Goal: Check status: Check status

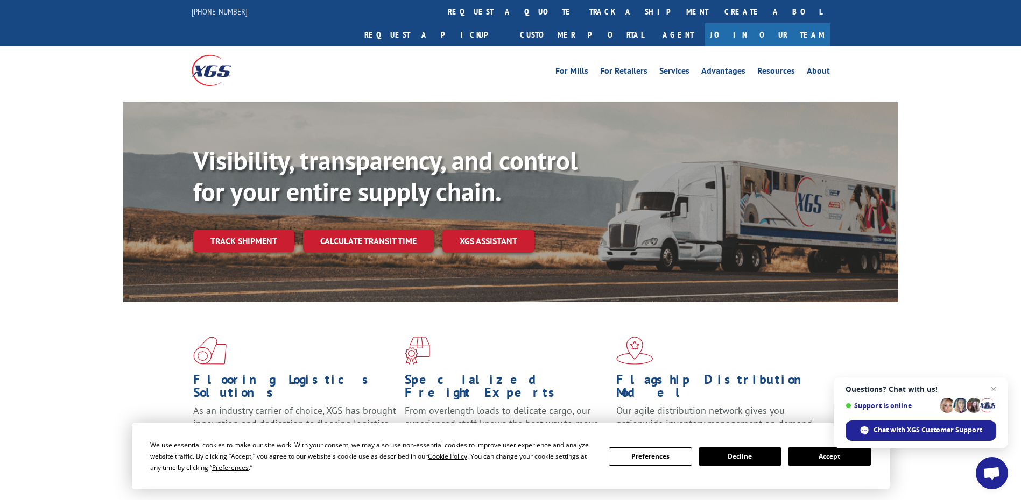
click at [827, 455] on button "Accept" at bounding box center [829, 457] width 83 height 18
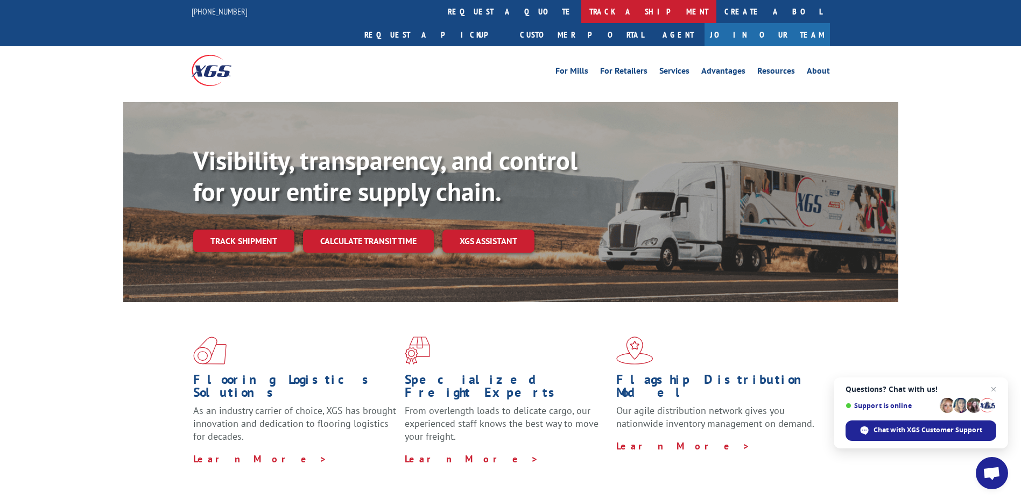
click at [581, 10] on link "track a shipment" at bounding box center [648, 11] width 135 height 23
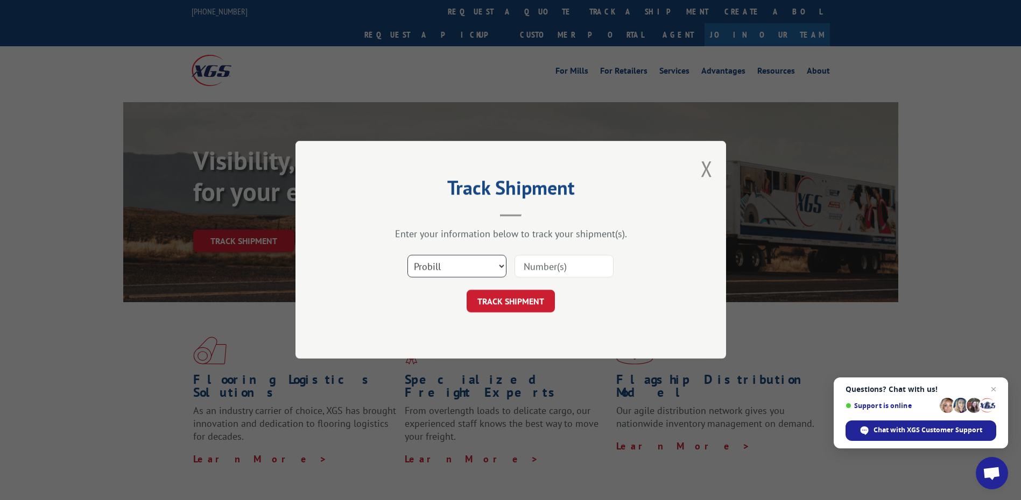
click at [504, 269] on select "Select category... Probill BOL PO" at bounding box center [456, 267] width 99 height 23
drag, startPoint x: 530, startPoint y: 263, endPoint x: 536, endPoint y: 265, distance: 6.1
click at [530, 263] on input at bounding box center [563, 267] width 99 height 23
paste input "531689448"
type input "531689448"
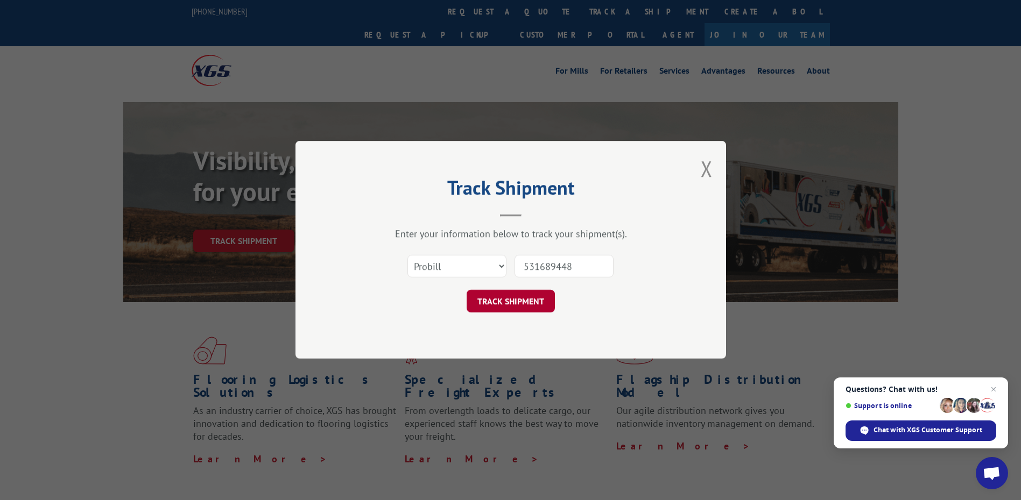
click at [513, 302] on button "TRACK SHIPMENT" at bounding box center [511, 302] width 88 height 23
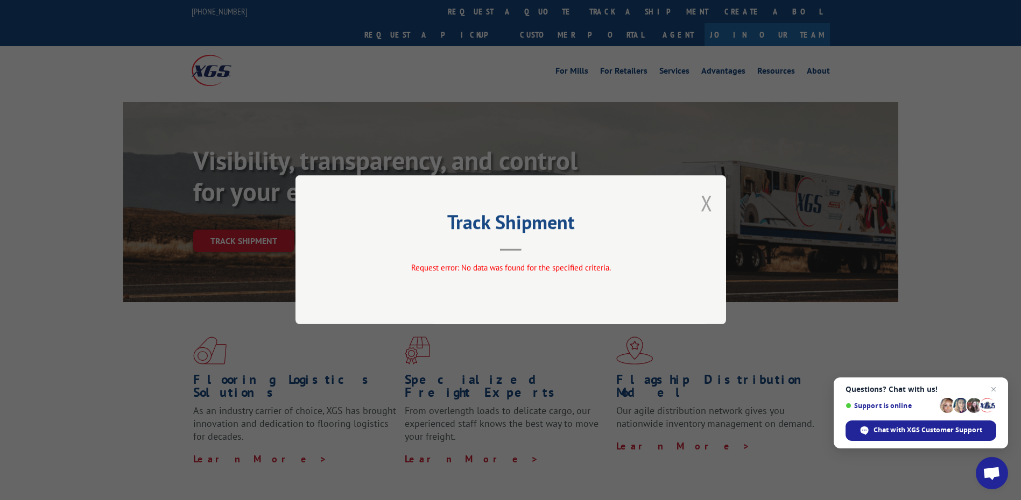
click at [707, 204] on button "Close modal" at bounding box center [707, 203] width 12 height 29
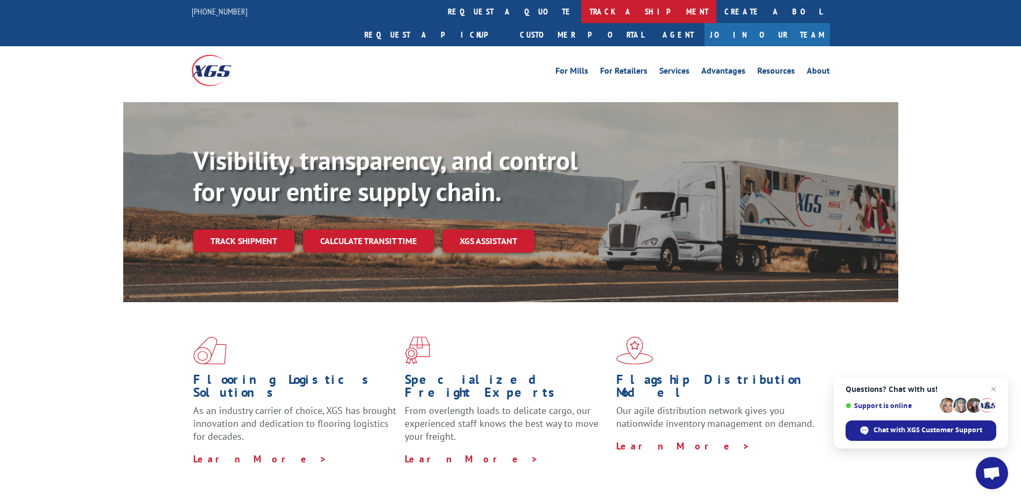
click at [581, 9] on link "track a shipment" at bounding box center [648, 11] width 135 height 23
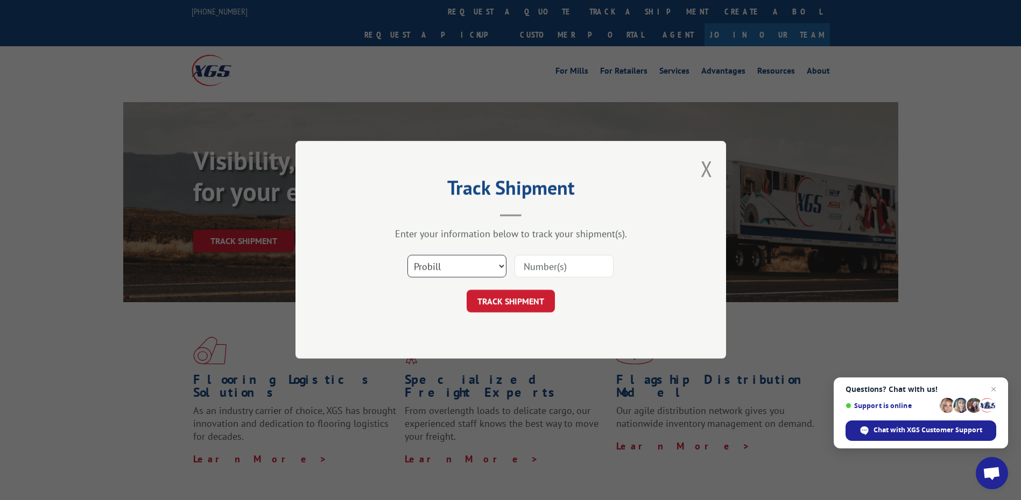
drag, startPoint x: 450, startPoint y: 263, endPoint x: 450, endPoint y: 270, distance: 6.5
click at [450, 263] on select "Select category... Probill BOL PO" at bounding box center [456, 267] width 99 height 23
select select "bol"
click at [407, 256] on select "Select category... Probill BOL PO" at bounding box center [456, 267] width 99 height 23
click at [541, 264] on input at bounding box center [563, 267] width 99 height 23
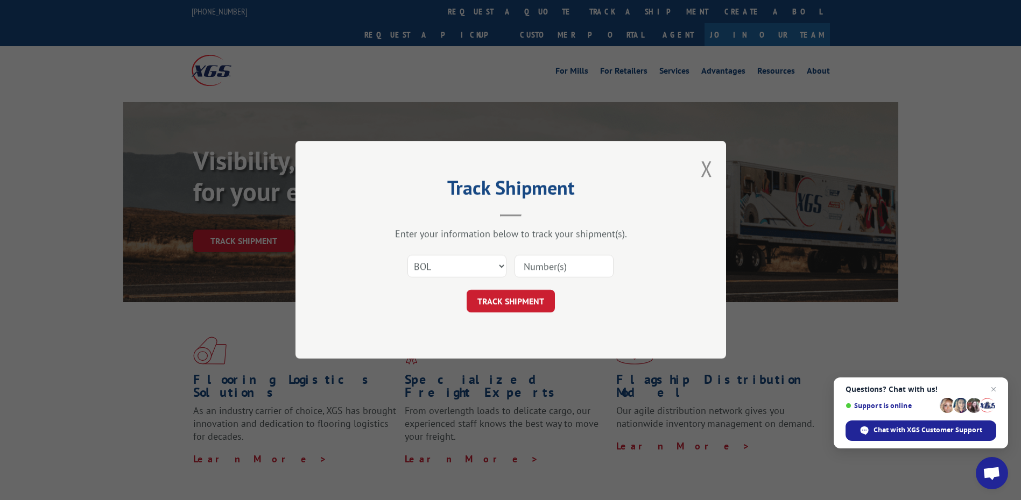
paste input "531689448"
type input "531689448"
click at [533, 307] on button "TRACK SHIPMENT" at bounding box center [511, 302] width 88 height 23
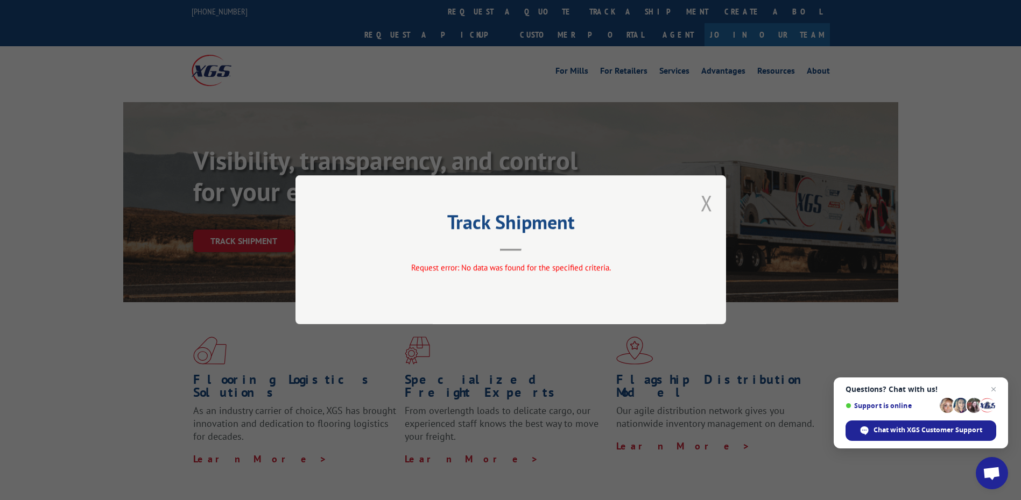
click at [711, 203] on button "Close modal" at bounding box center [707, 203] width 12 height 29
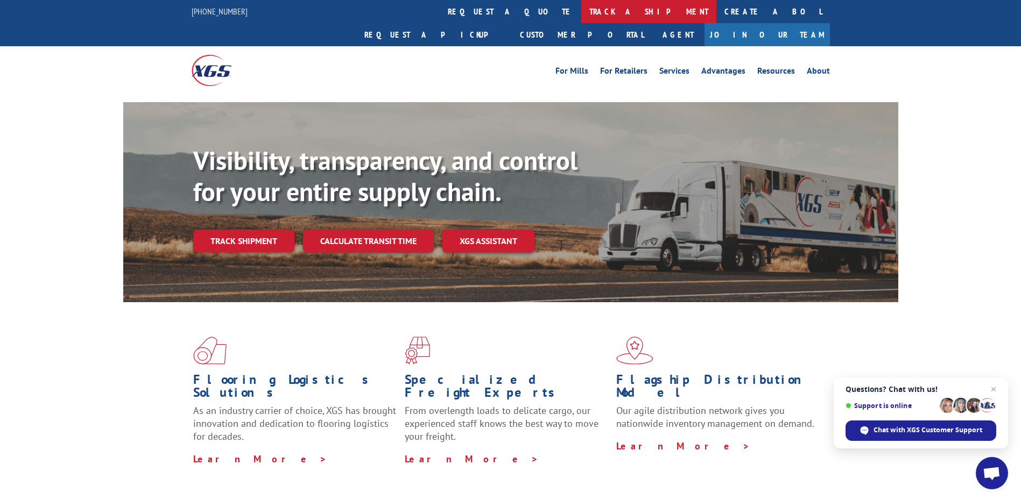
click at [581, 15] on link "track a shipment" at bounding box center [648, 11] width 135 height 23
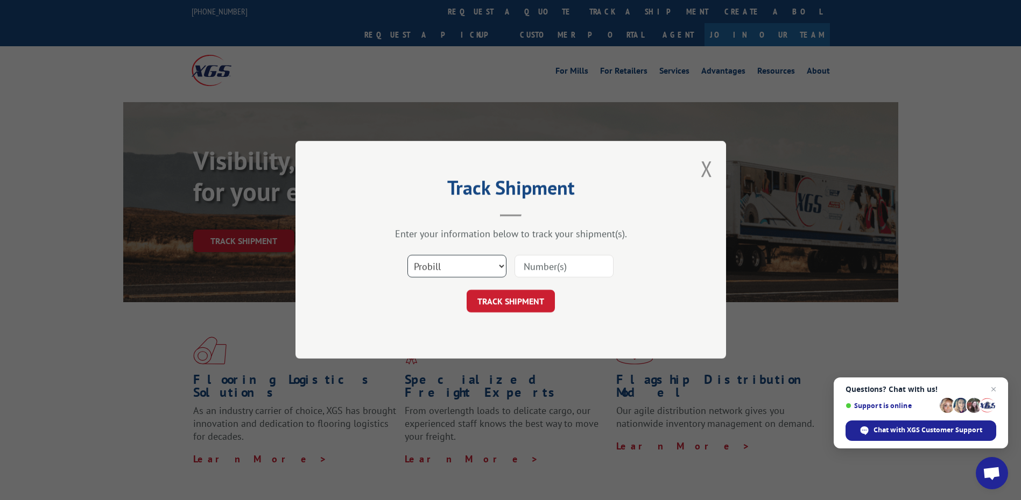
drag, startPoint x: 446, startPoint y: 264, endPoint x: 446, endPoint y: 271, distance: 6.5
click at [446, 264] on select "Select category... Probill BOL PO" at bounding box center [456, 267] width 99 height 23
select select "po"
click at [407, 256] on select "Select category... Probill BOL PO" at bounding box center [456, 267] width 99 height 23
click at [537, 269] on input at bounding box center [563, 267] width 99 height 23
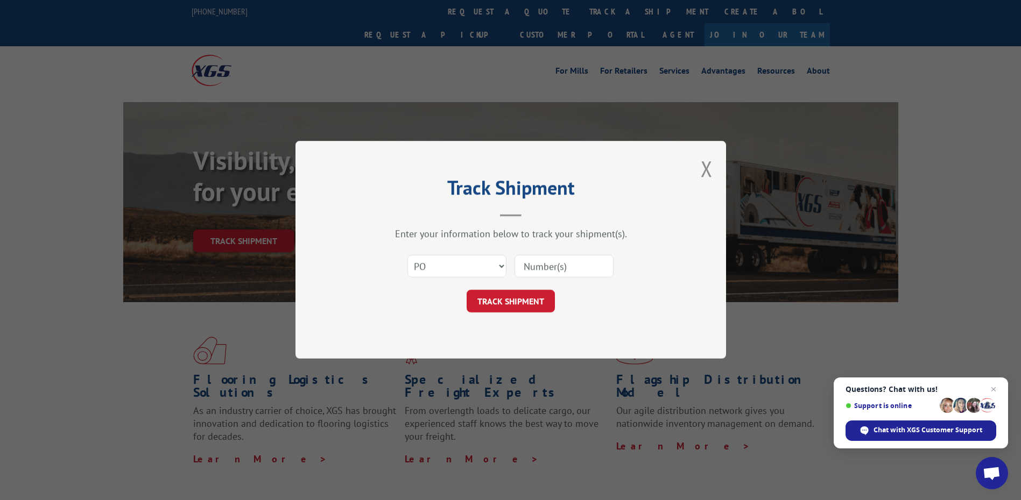
paste input "531689448"
type input "531689448"
click at [534, 302] on button "TRACK SHIPMENT" at bounding box center [511, 302] width 88 height 23
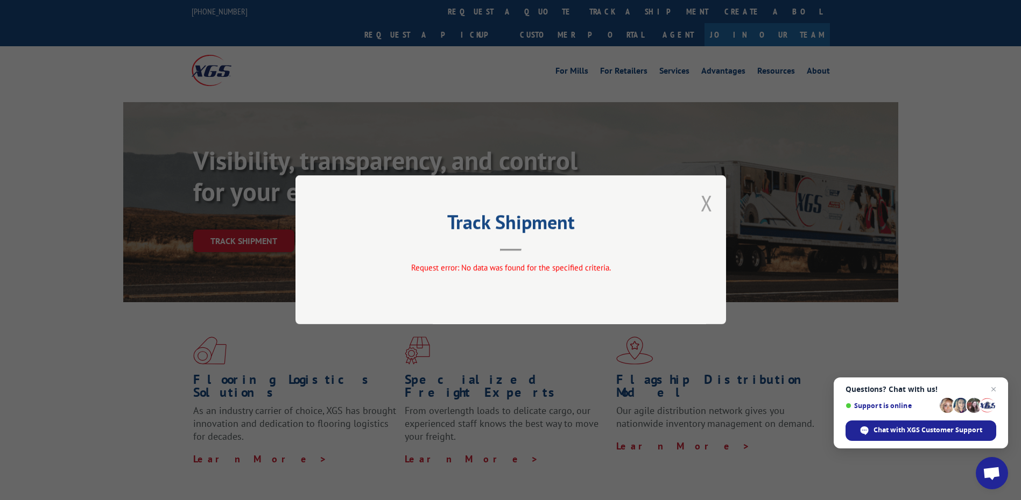
click at [707, 203] on button "Close modal" at bounding box center [707, 203] width 12 height 29
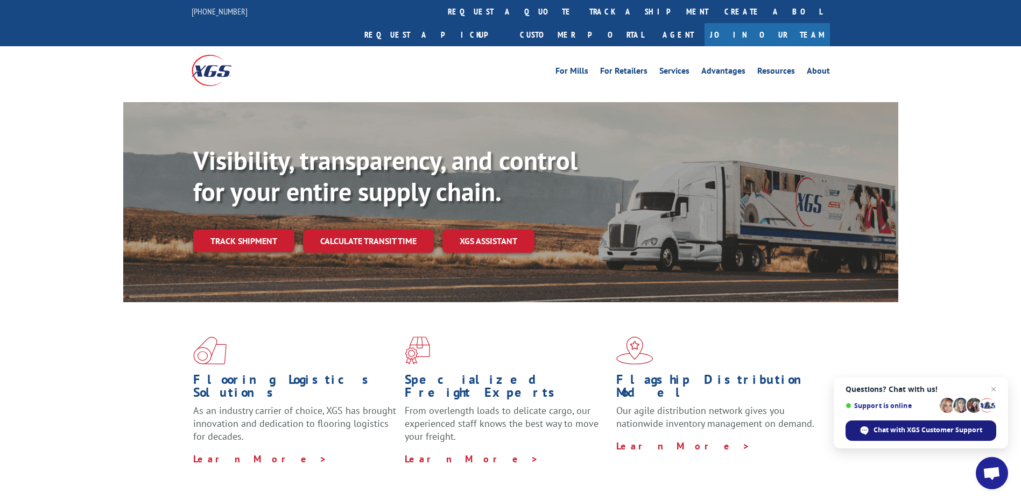
click at [890, 427] on span "Chat with XGS Customer Support" at bounding box center [927, 431] width 109 height 10
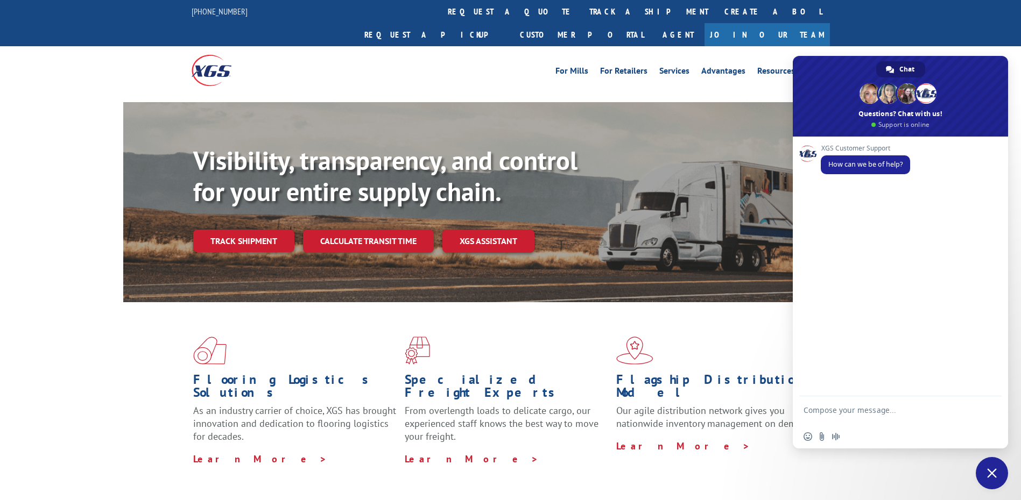
click at [855, 410] on textarea "Compose your message..." at bounding box center [888, 415] width 170 height 19
paste textarea "Please let me know the status of the pickup number"
click at [935, 411] on textarea "Please let me know the status of the pickup number" at bounding box center [888, 415] width 170 height 19
click at [869, 424] on textarea "Please let me know the status of the [PERSON_NAME] number" at bounding box center [888, 415] width 170 height 19
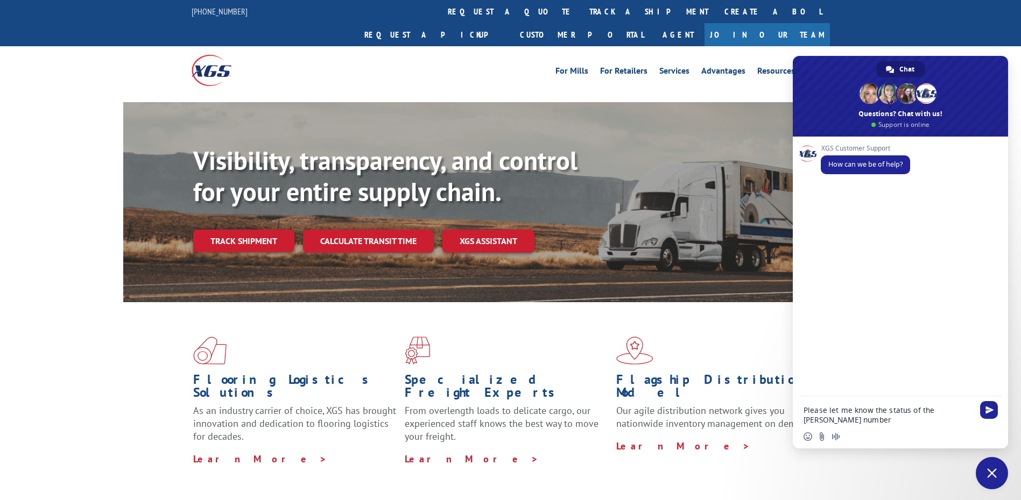
paste textarea "531689448"
type textarea "Please let me know the status of the [PERSON_NAME] number 531689448"
click at [987, 410] on span "Send" at bounding box center [989, 410] width 8 height 8
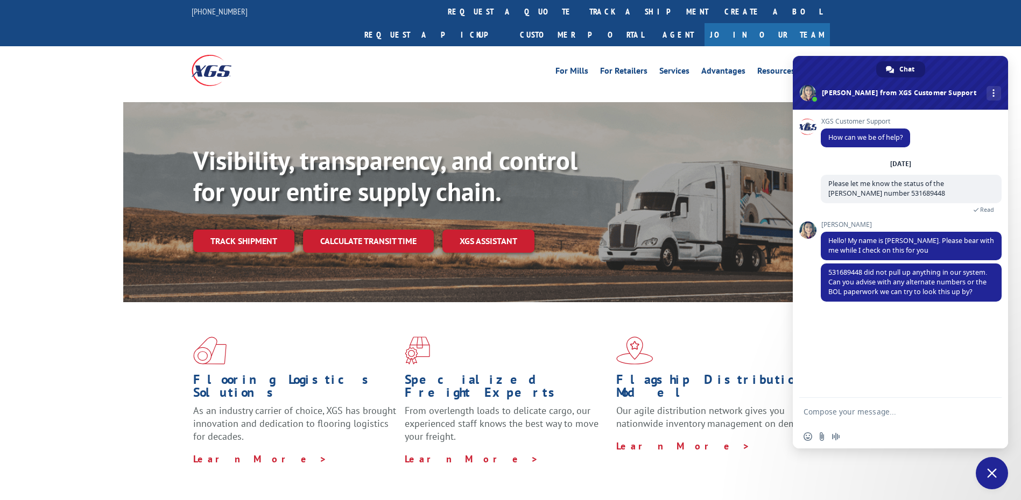
click at [853, 411] on textarea "Compose your message..." at bounding box center [888, 412] width 170 height 10
paste textarea "WX-033-038-09242025"
type textarea "Please check with WX-033-038-09242025"
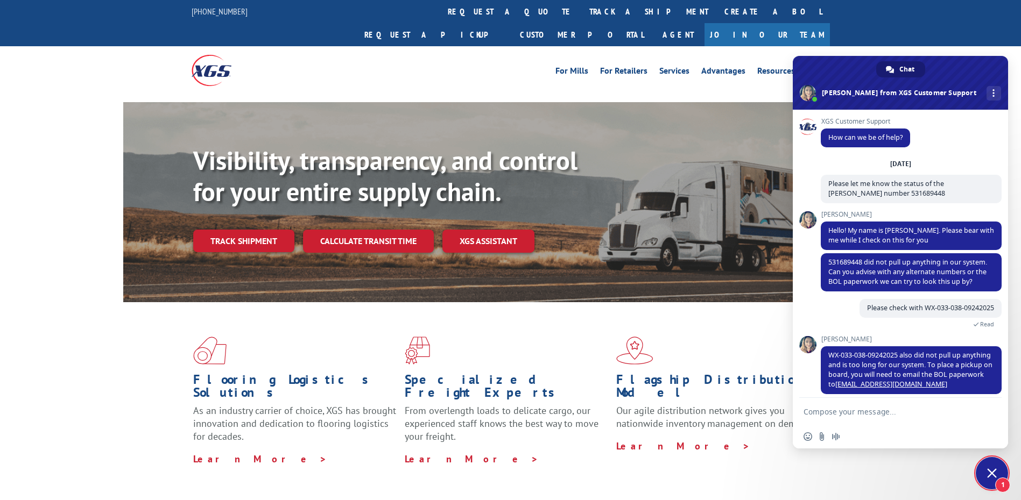
scroll to position [18, 0]
